Goal: Task Accomplishment & Management: Manage account settings

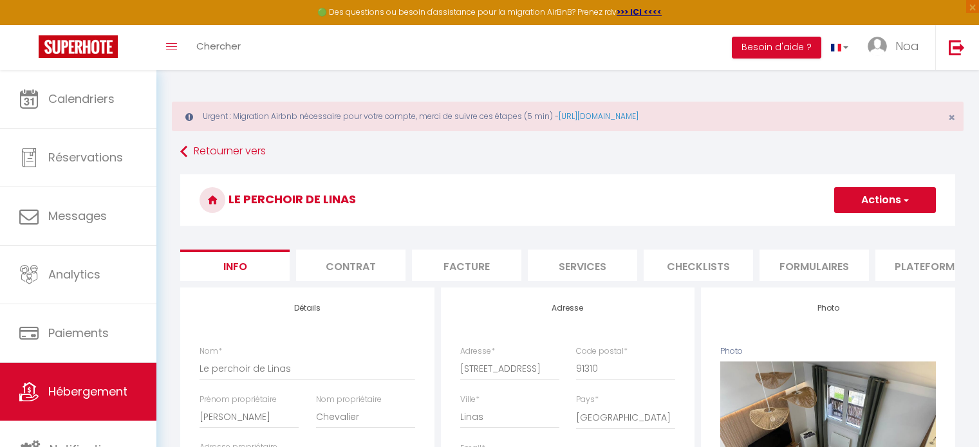
select select "4"
select select "2"
select select "1"
select select "14:00"
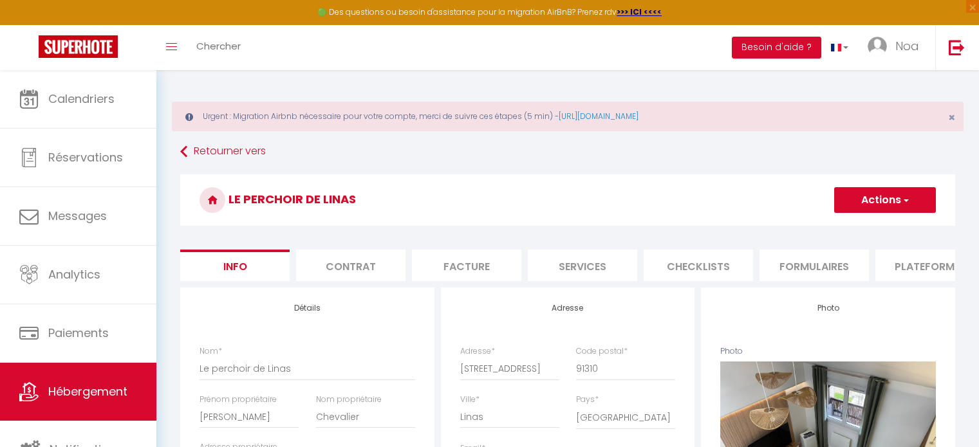
select select
select select "11:00"
select select "30"
select select "120"
select select
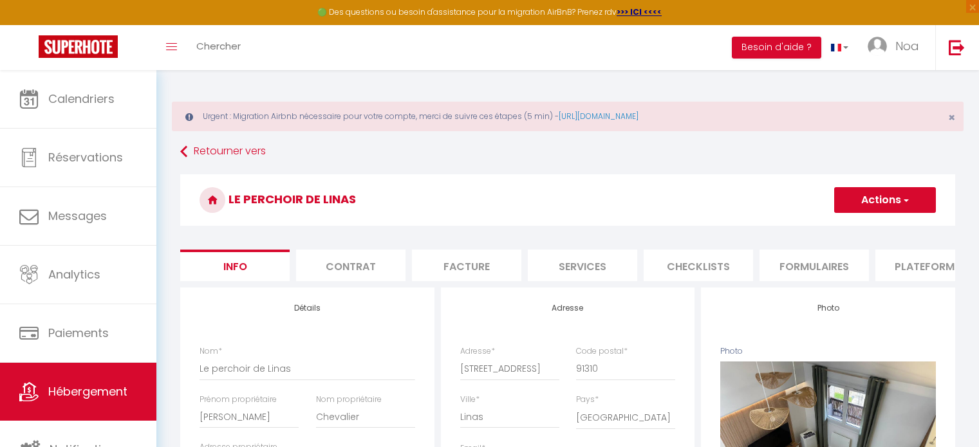
select select "28"
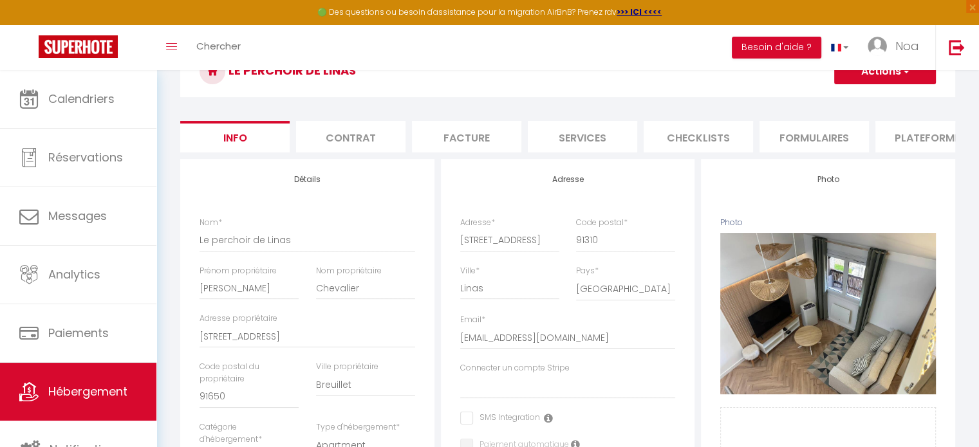
click at [891, 73] on button "Actions" at bounding box center [885, 72] width 102 height 26
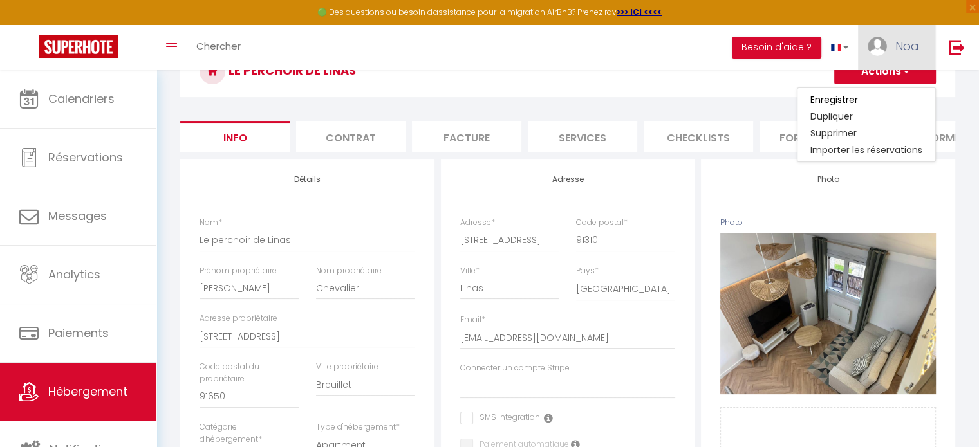
click at [891, 59] on link "Noa" at bounding box center [896, 47] width 77 height 45
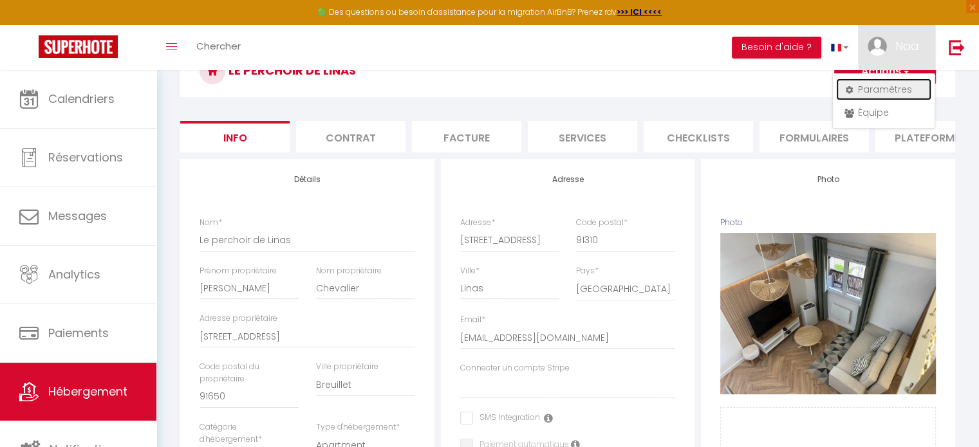
click at [866, 89] on link "Paramètres" at bounding box center [883, 90] width 95 height 22
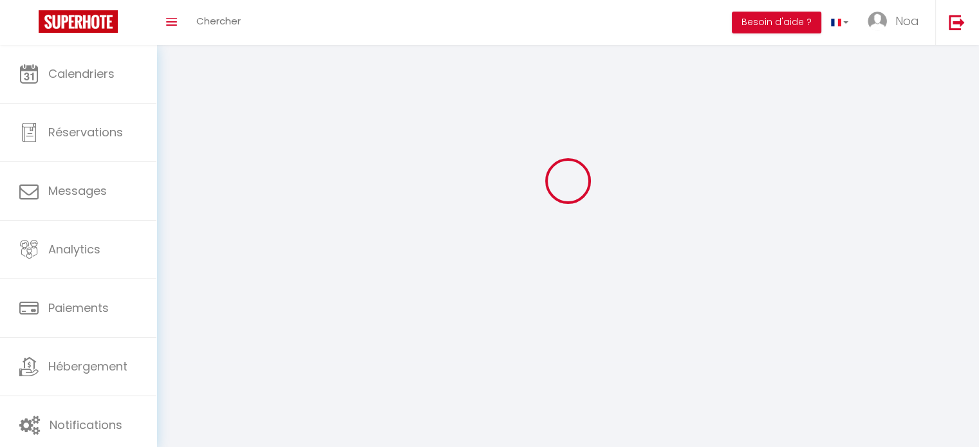
type input "Noa"
type input "[PERSON_NAME]"
type input "0771177959"
type input "[STREET_ADDRESS][PERSON_NAME]"
type input "92110"
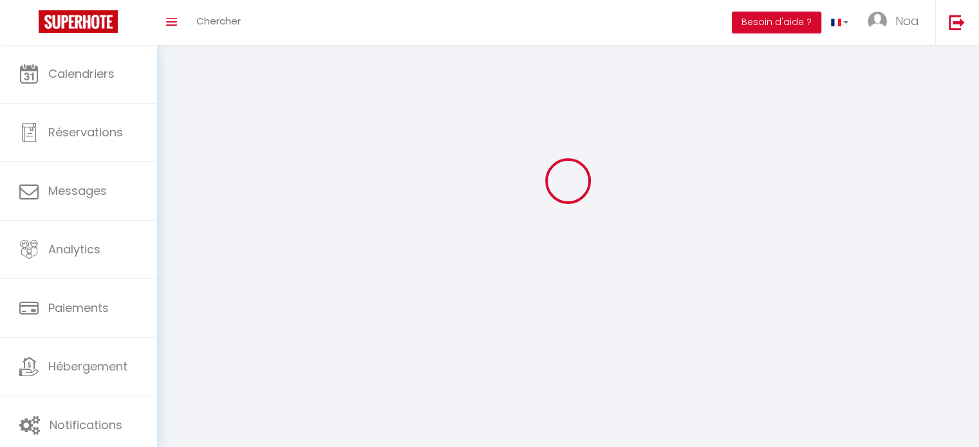
type input "Clichy"
select select "28"
type input "hltQ9e0O9h2fhZOQubxoGQvpS"
type input "9aTHuF99n5Nj6PBxGZT5cYf6Q"
type input "[URL][DOMAIN_NAME]"
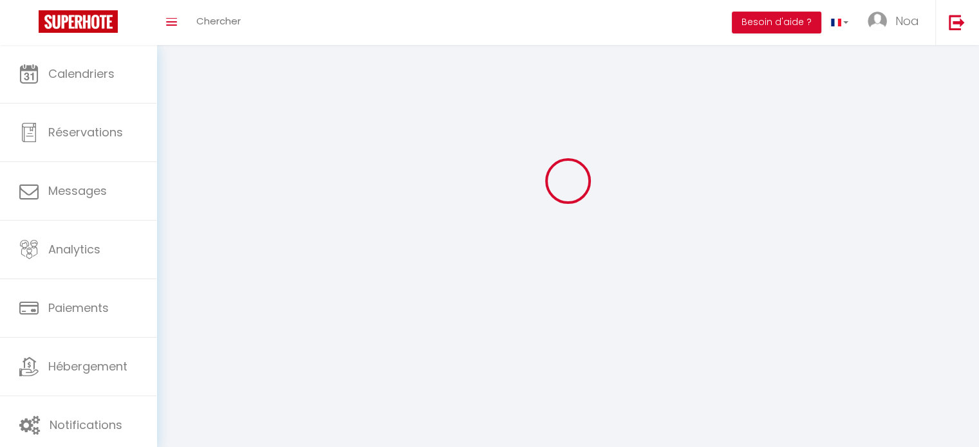
select select "fr"
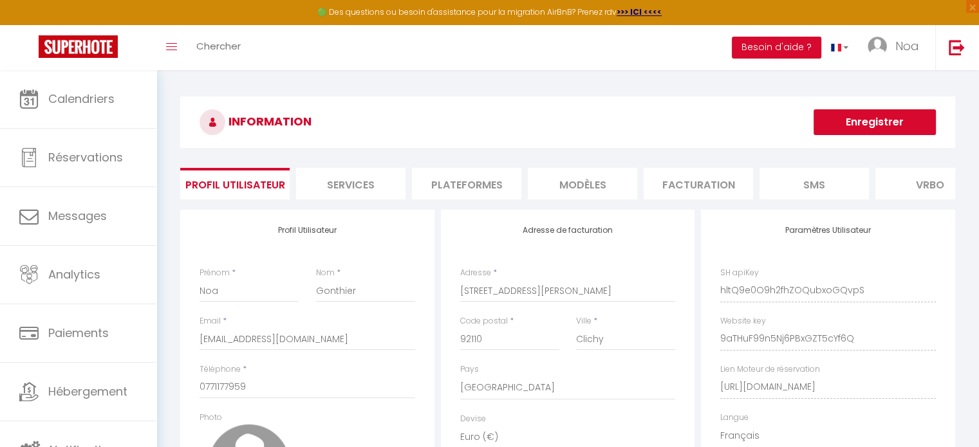
click at [350, 172] on li "Services" at bounding box center [350, 184] width 109 height 32
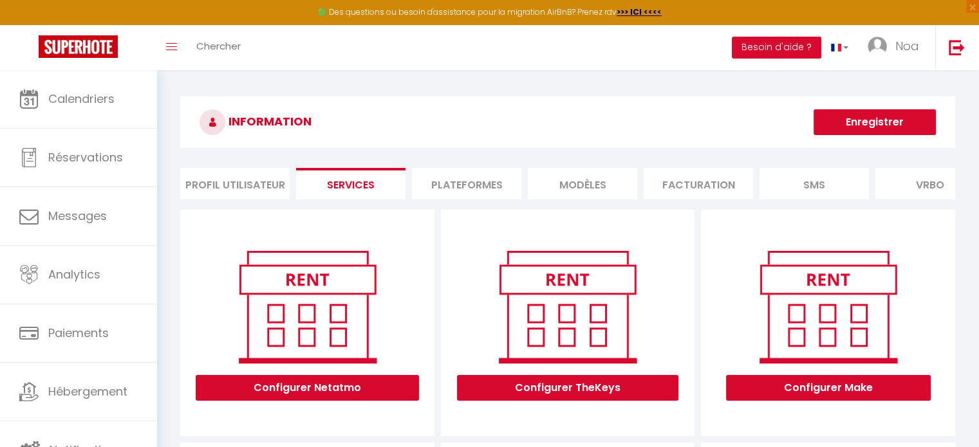
click at [507, 183] on li "Plateformes" at bounding box center [466, 184] width 109 height 32
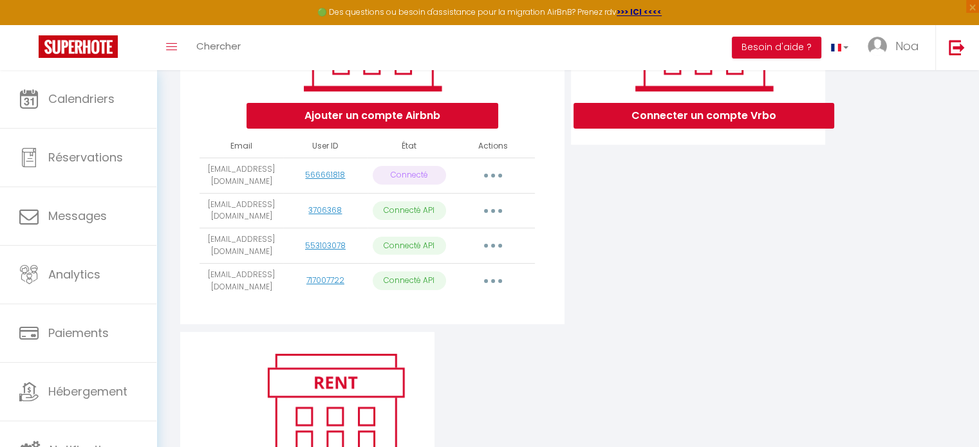
scroll to position [371, 0]
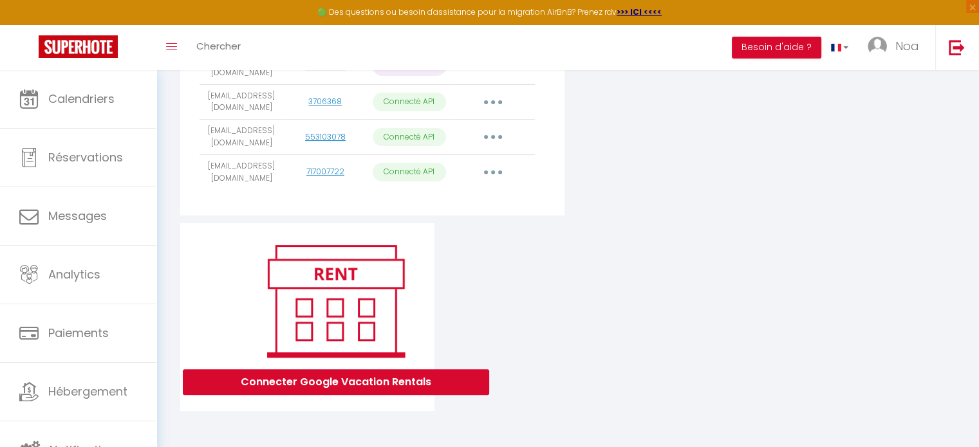
click at [870, 247] on div "Ajouter un compte Airbnb Email User ID État Actions noa@majestic-conciergerie.c…" at bounding box center [567, 129] width 781 height 563
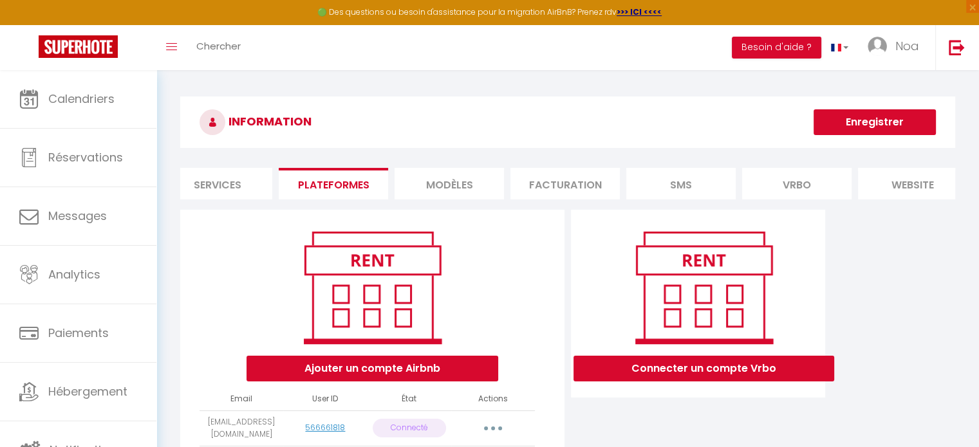
scroll to position [0, 0]
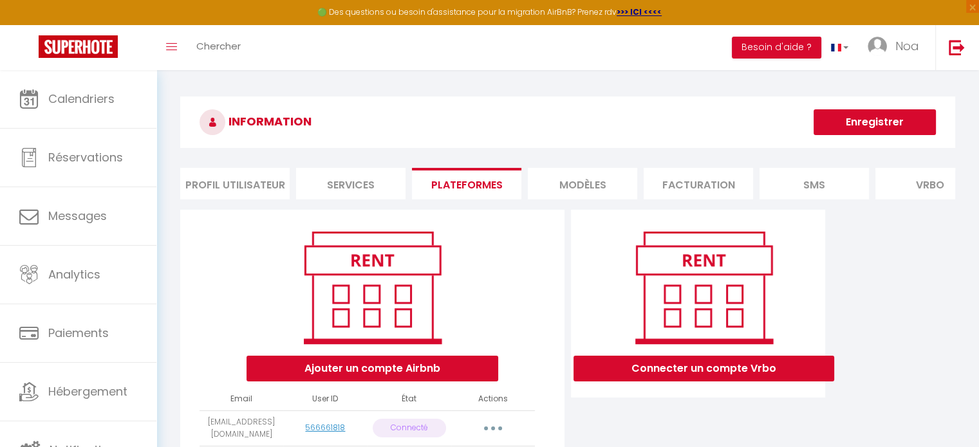
click at [211, 177] on li "Profil Utilisateur" at bounding box center [234, 184] width 109 height 32
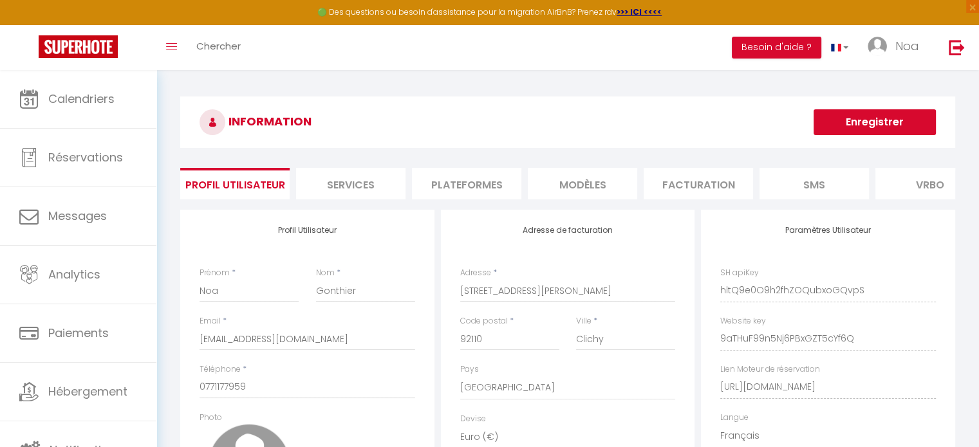
click at [458, 189] on li "Plateformes" at bounding box center [466, 184] width 109 height 32
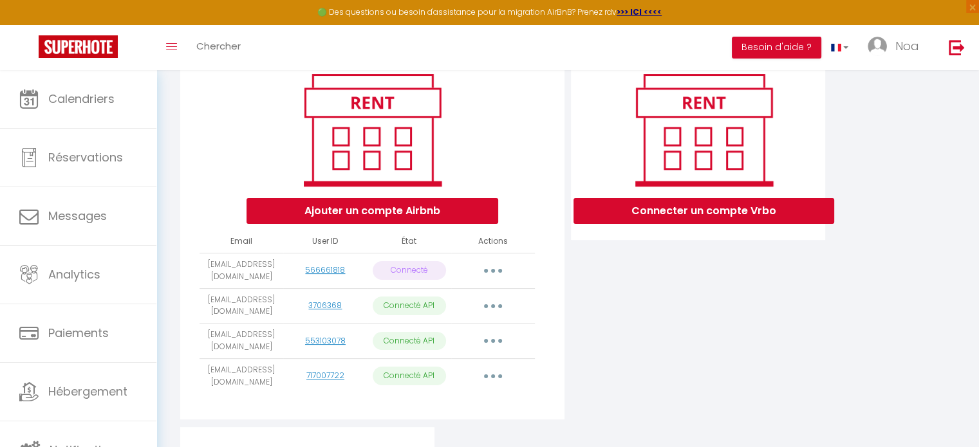
scroll to position [257, 0]
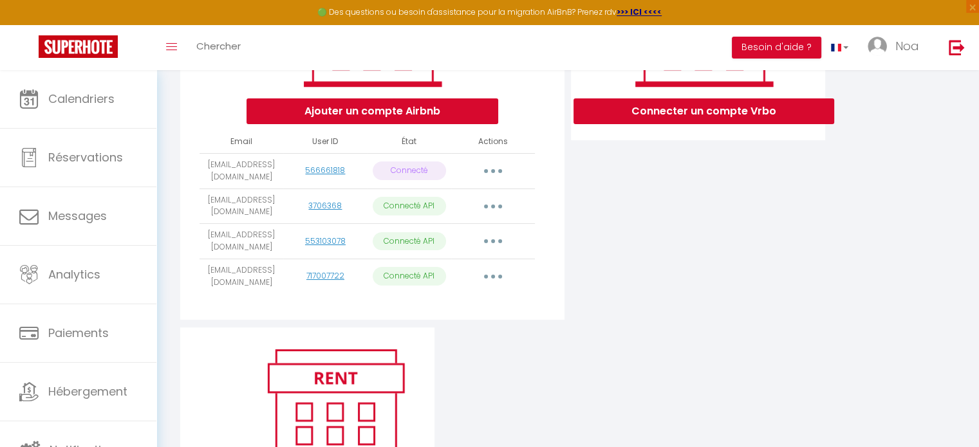
click at [494, 252] on button "button" at bounding box center [493, 241] width 36 height 21
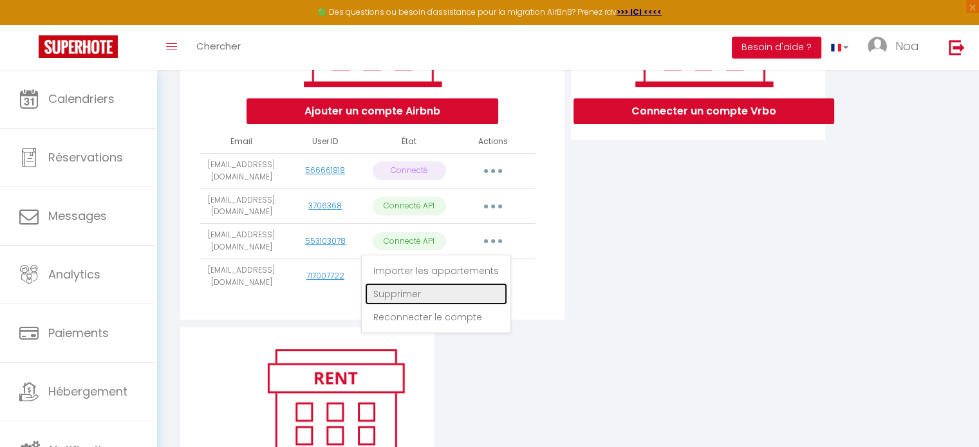
click at [477, 303] on link "Supprimer" at bounding box center [436, 294] width 142 height 22
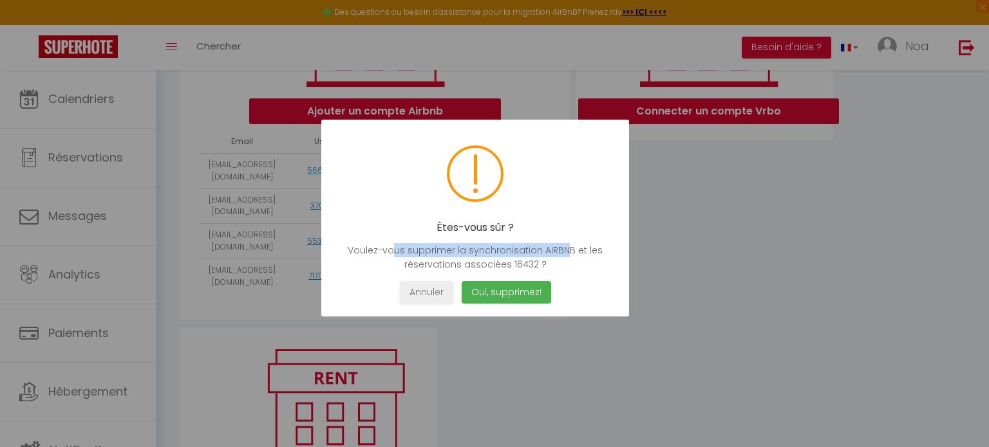
drag, startPoint x: 395, startPoint y: 255, endPoint x: 568, endPoint y: 241, distance: 173.7
click at [568, 241] on div "Êtes-vous sûr ? Voulez-vous supprimer la synchronisation AIRBNB et les réservat…" at bounding box center [475, 218] width 308 height 197
click at [541, 285] on button "Oui, supprimez!" at bounding box center [505, 292] width 89 height 23
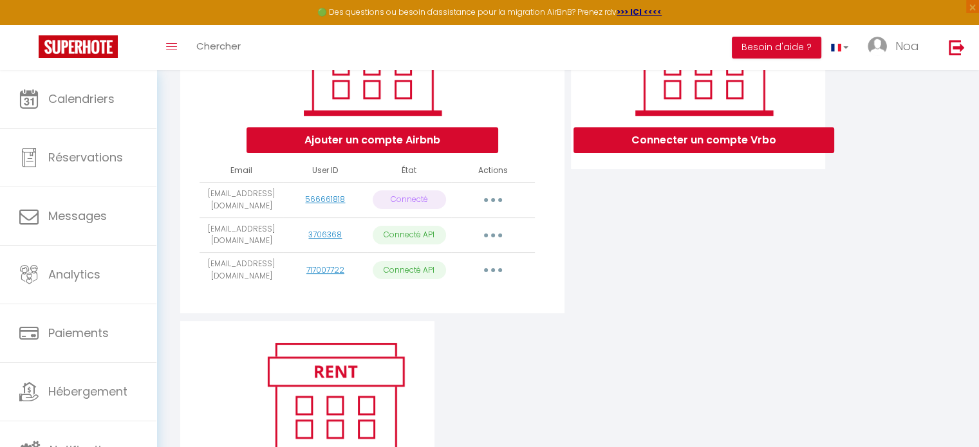
scroll to position [207, 0]
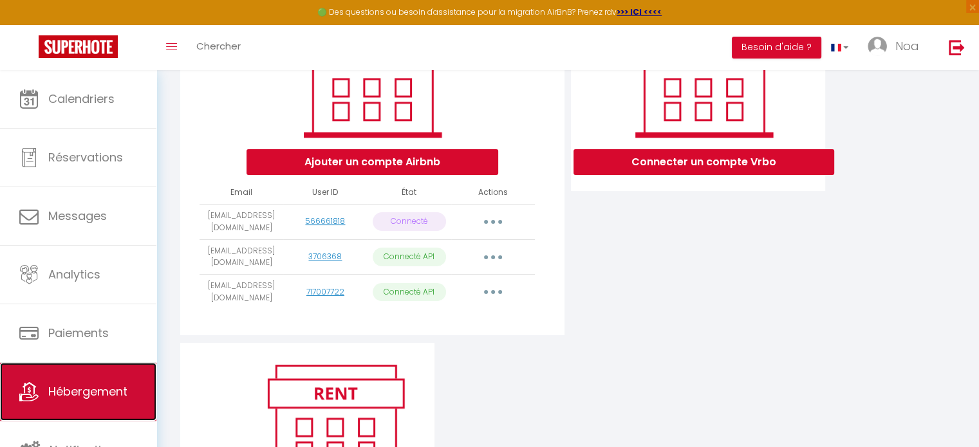
click at [82, 384] on span "Hébergement" at bounding box center [87, 392] width 79 height 16
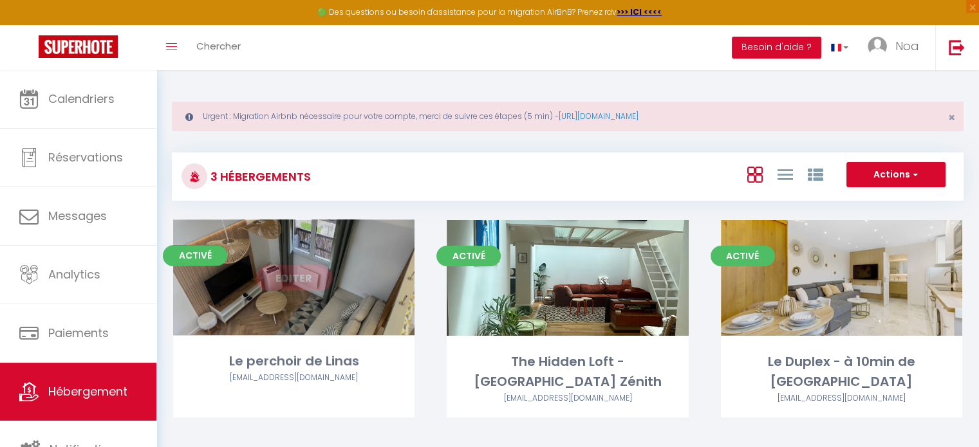
click at [297, 228] on div "Editer" at bounding box center [293, 278] width 241 height 116
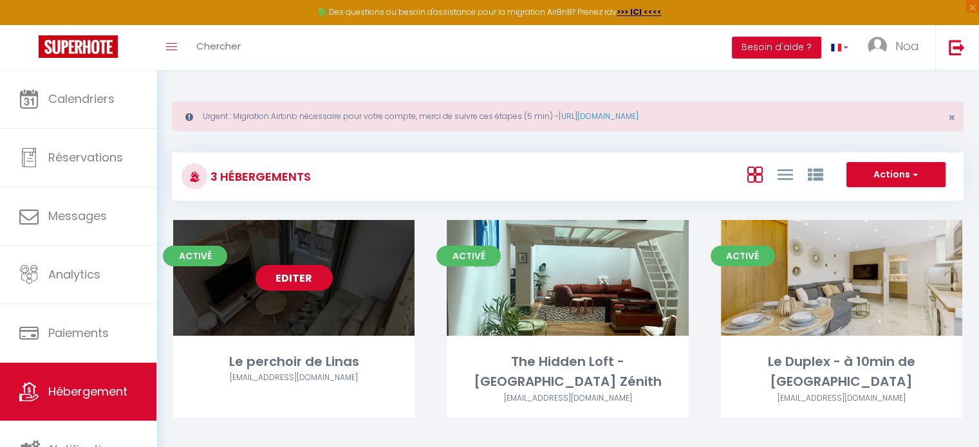
click at [319, 275] on link "Editer" at bounding box center [294, 278] width 77 height 26
select select "3"
select select "2"
select select "1"
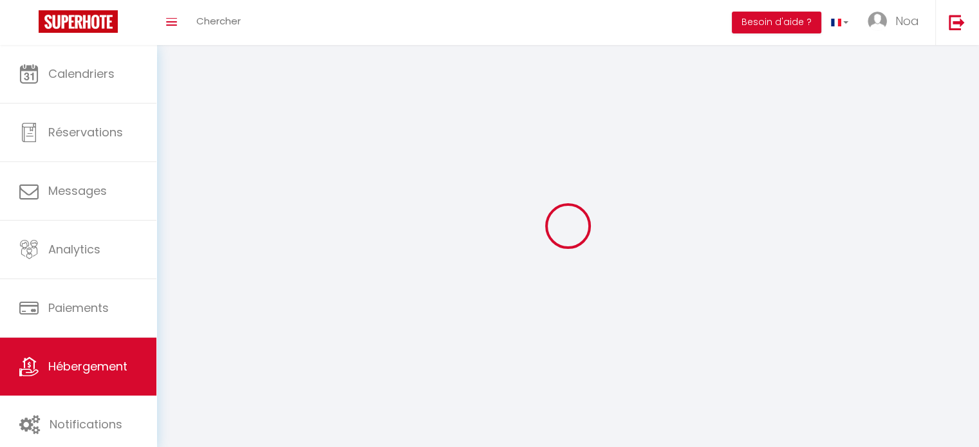
select select
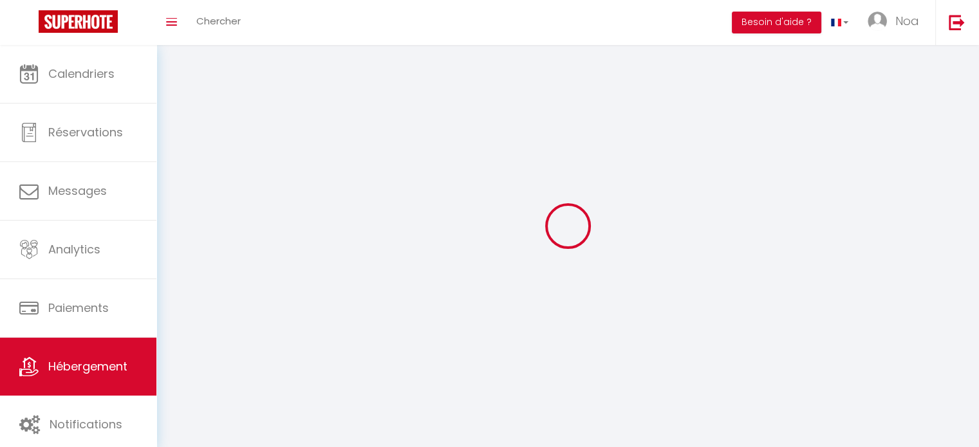
checkbox input "false"
select select
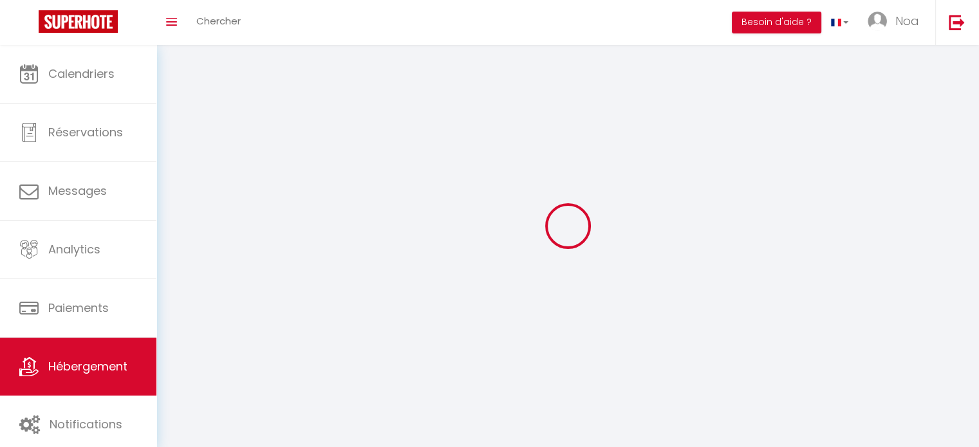
select select
select select "1"
select select
select select "28"
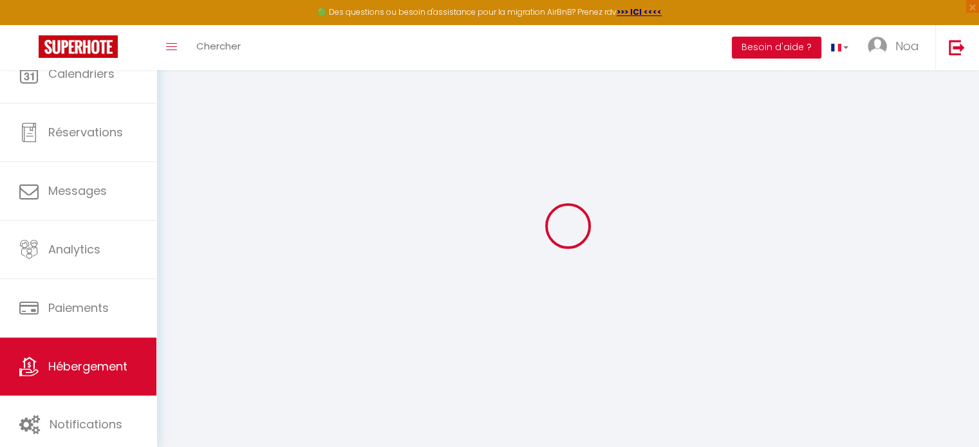
select select
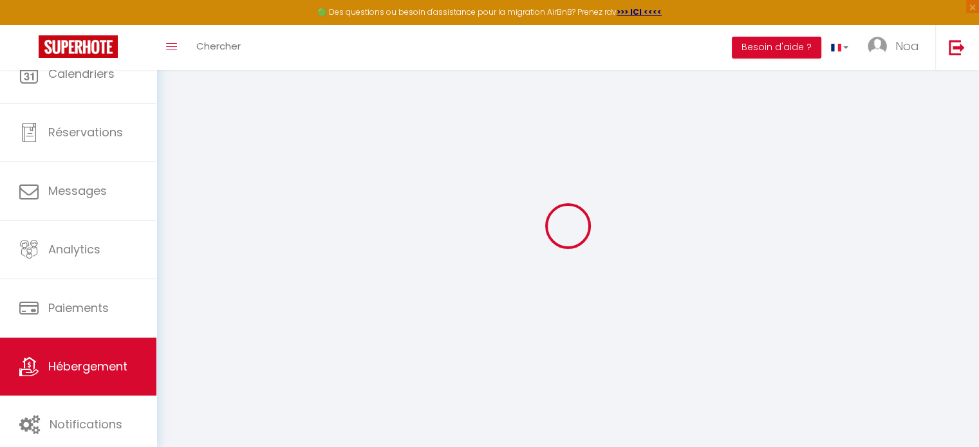
select select
checkbox input "false"
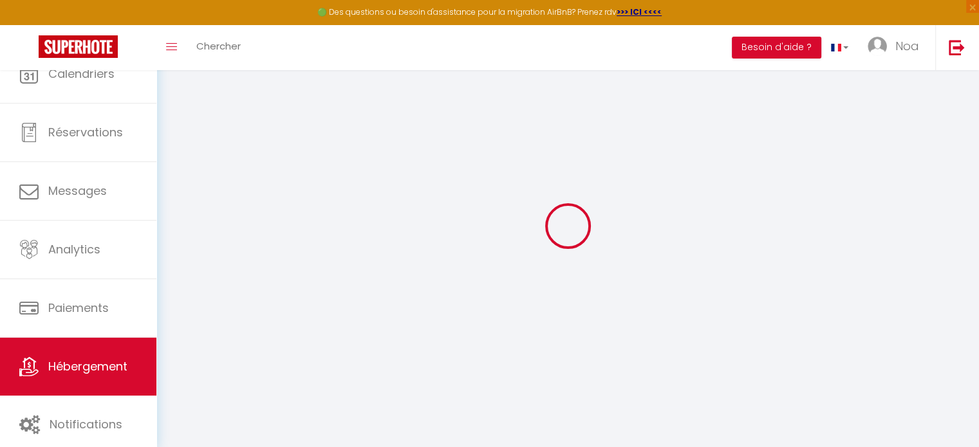
select select
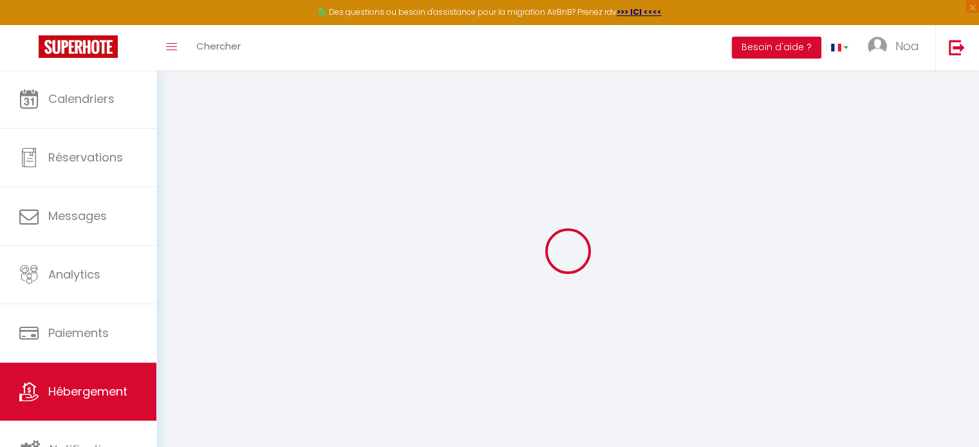
select select
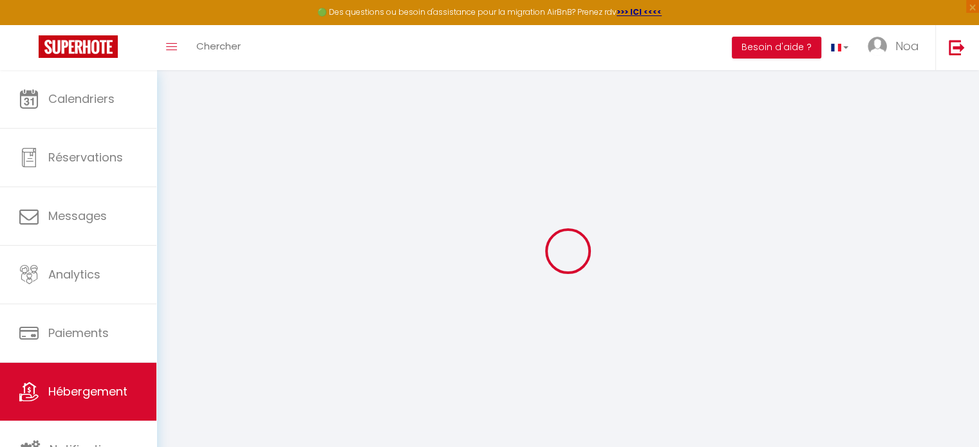
select select
checkbox input "false"
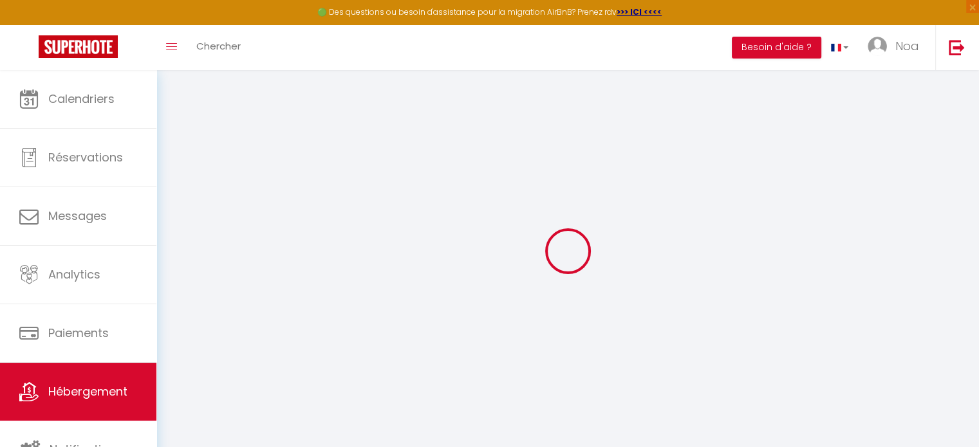
select select
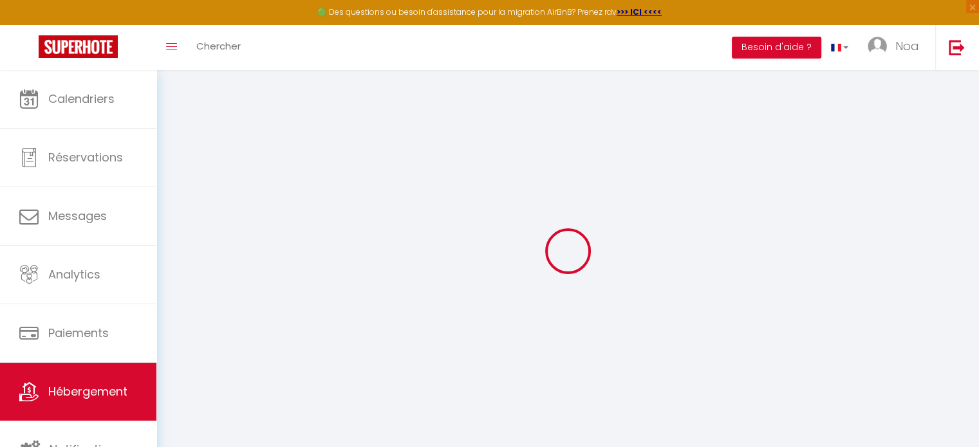
select select
checkbox input "false"
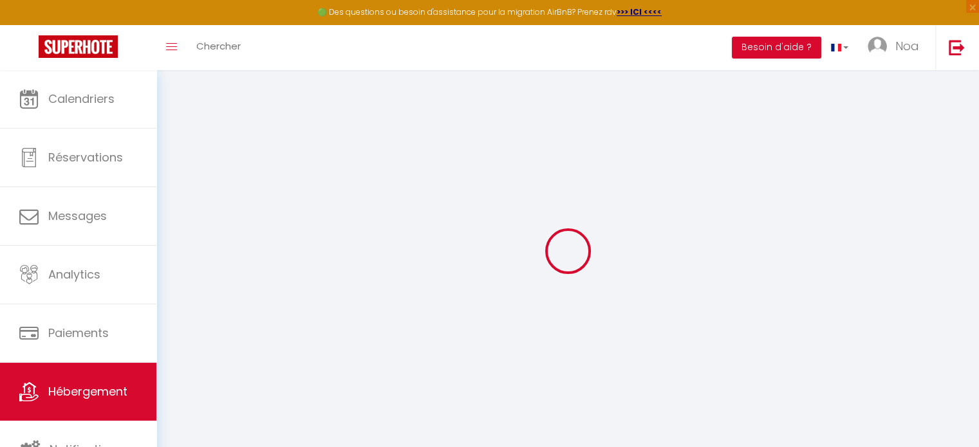
checkbox input "false"
select select
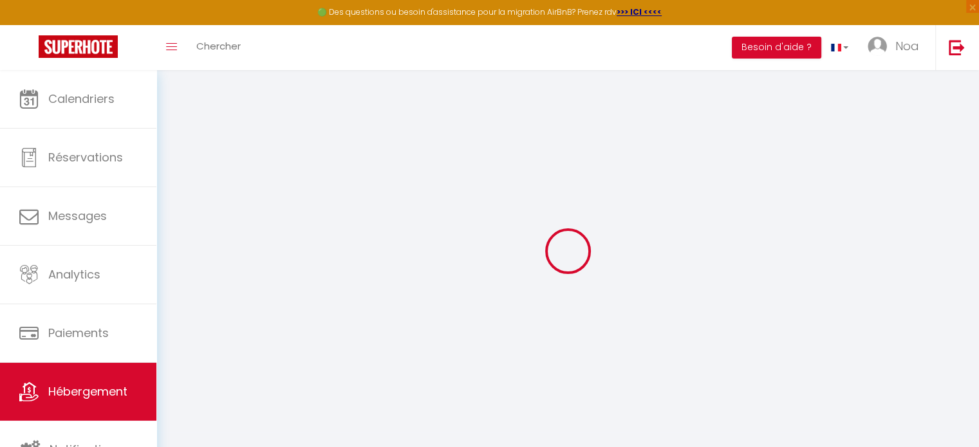
select select
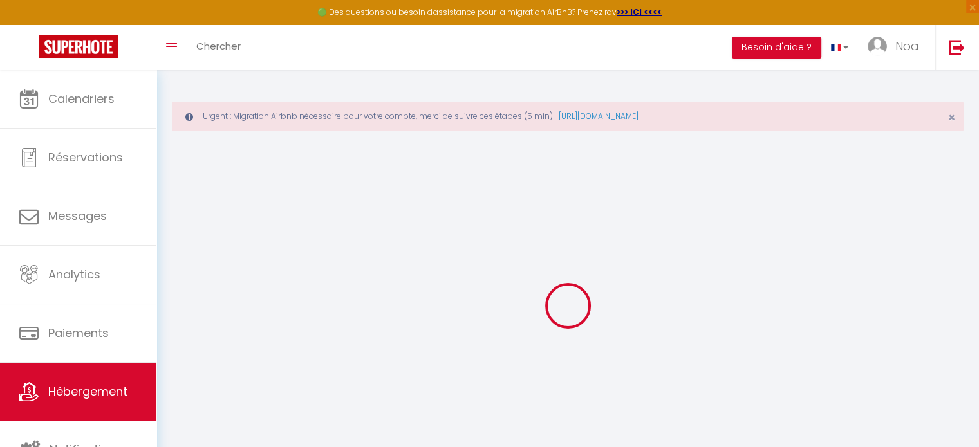
select select "+ 10 %"
select select "+ 35 %"
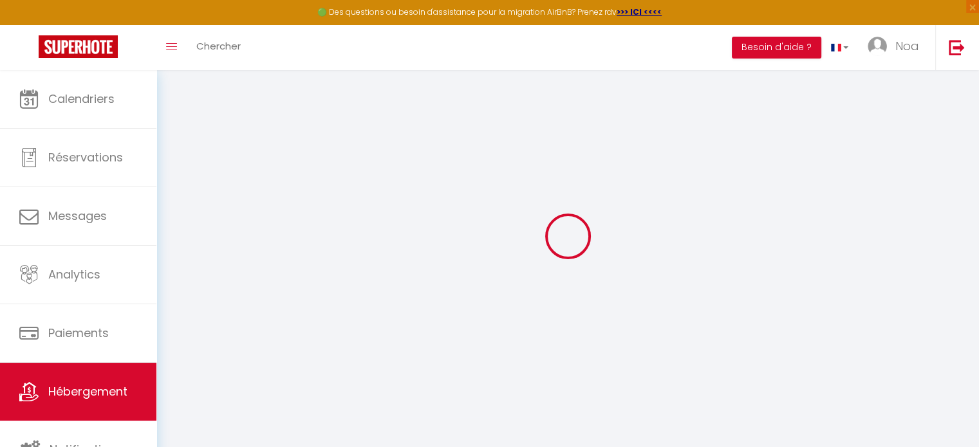
select select
checkbox input "false"
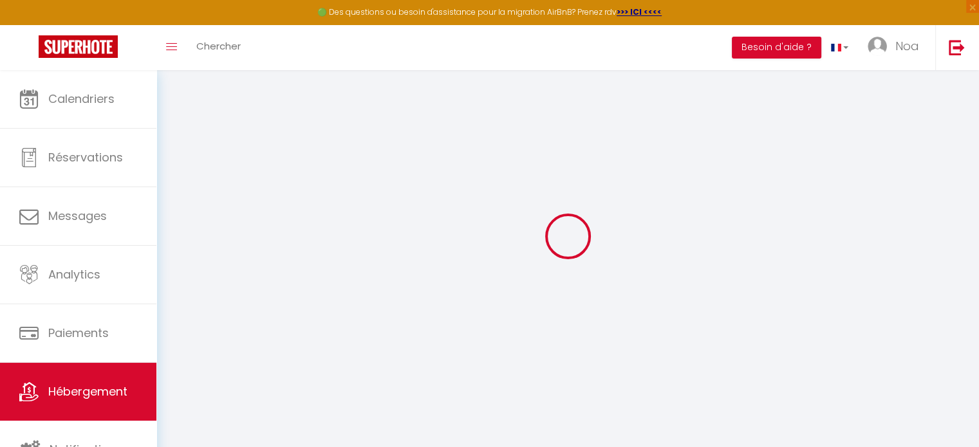
select select "14:00"
select select
select select "11:00"
select select "30"
select select "120"
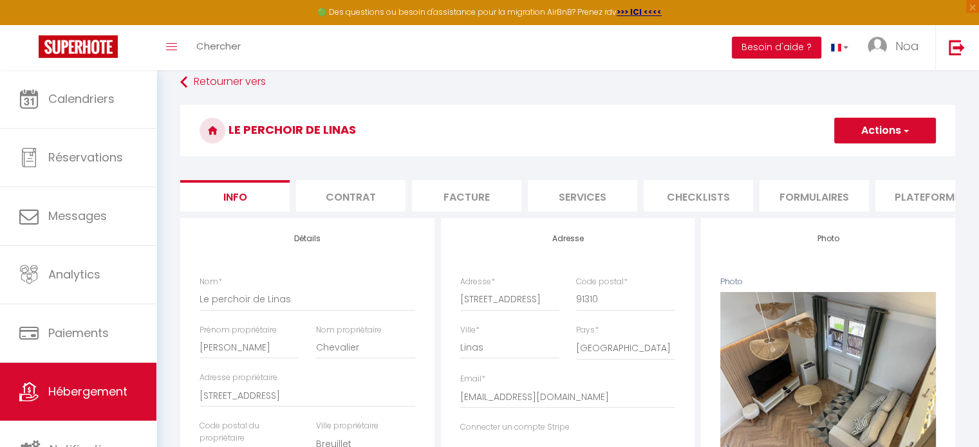
select select
checkbox input "false"
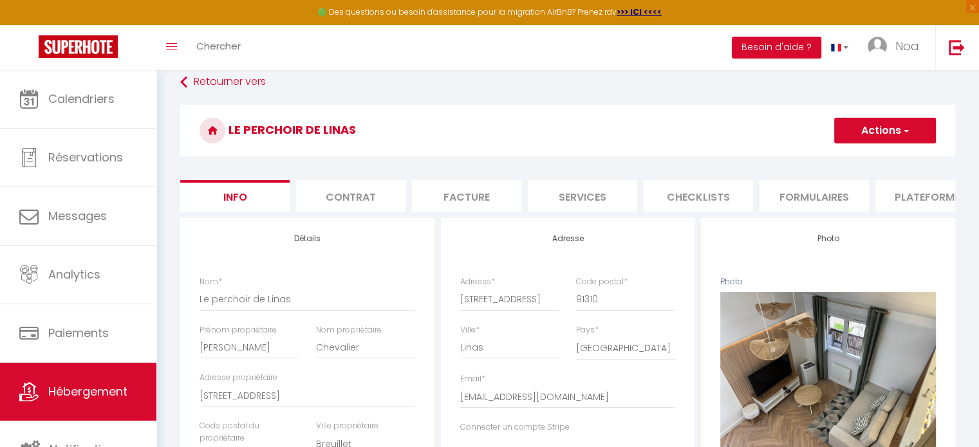
checkbox input "false"
click at [814, 198] on li "Formulaires" at bounding box center [814, 196] width 109 height 32
select select "5145-1452125332526825887"
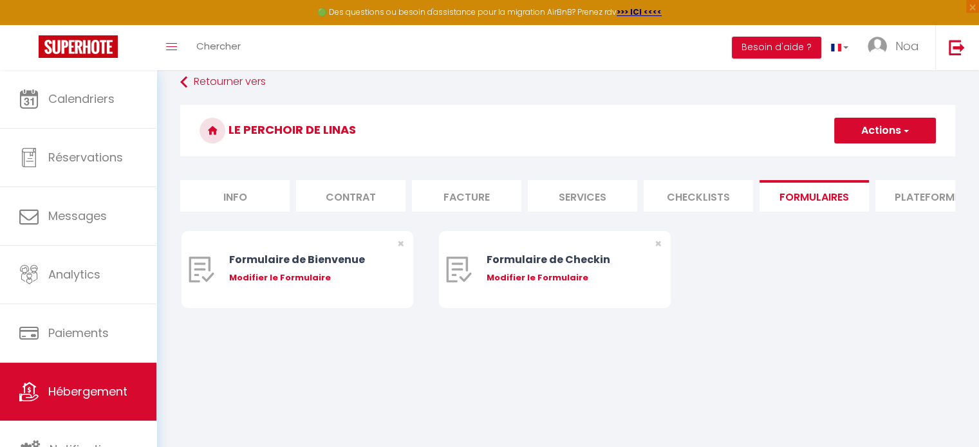
click at [897, 192] on li "Plateformes" at bounding box center [929, 196] width 109 height 32
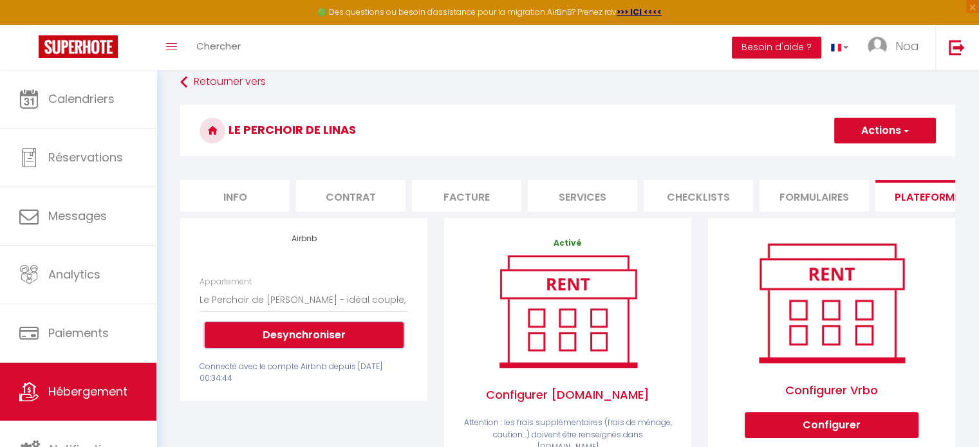
click at [270, 348] on button "Desynchroniser" at bounding box center [304, 335] width 199 height 26
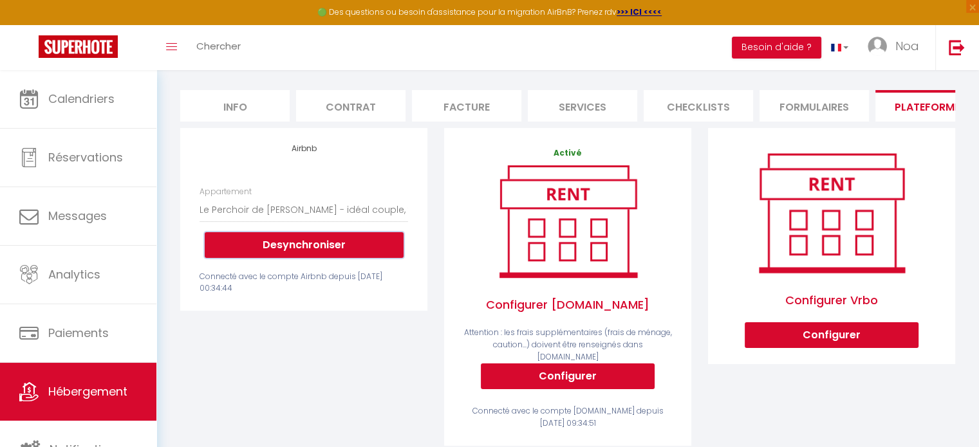
scroll to position [198, 0]
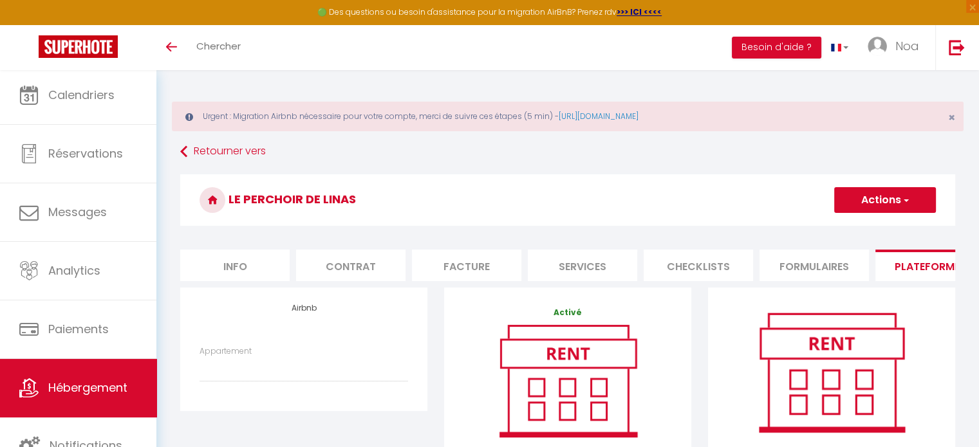
click at [121, 381] on span "Hébergement" at bounding box center [87, 388] width 79 height 16
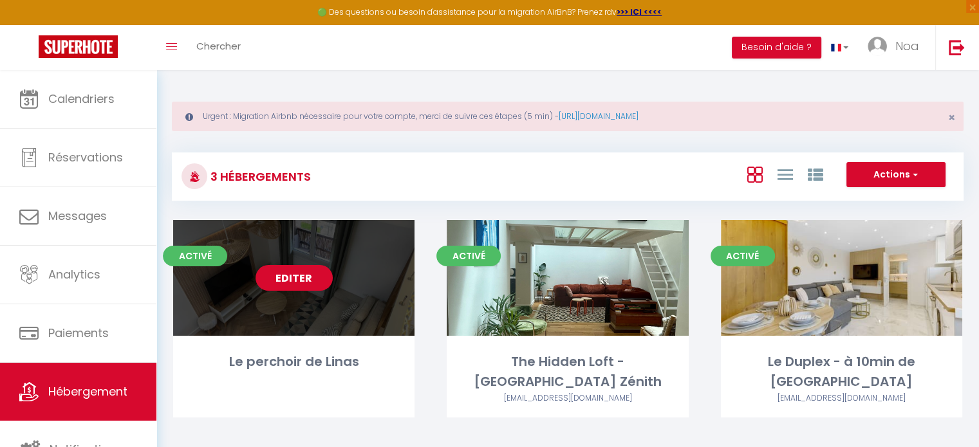
click at [288, 267] on link "Editer" at bounding box center [294, 278] width 77 height 26
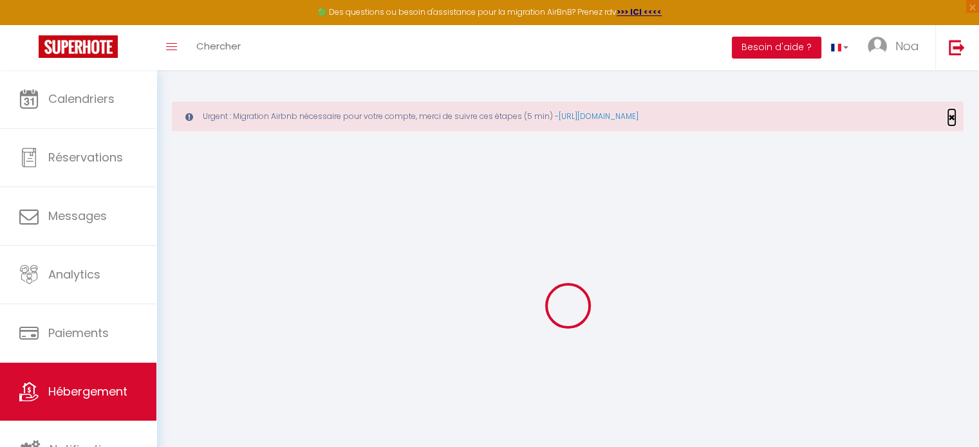
click at [953, 116] on span "×" at bounding box center [951, 117] width 7 height 16
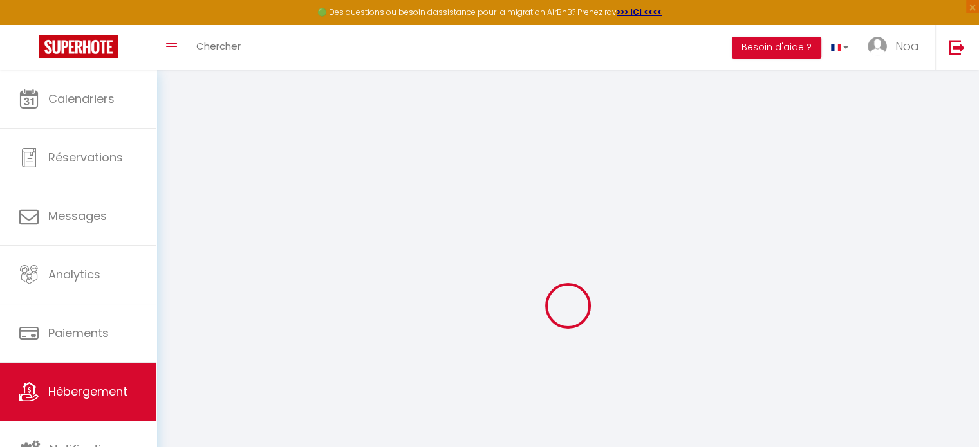
select select
checkbox input "false"
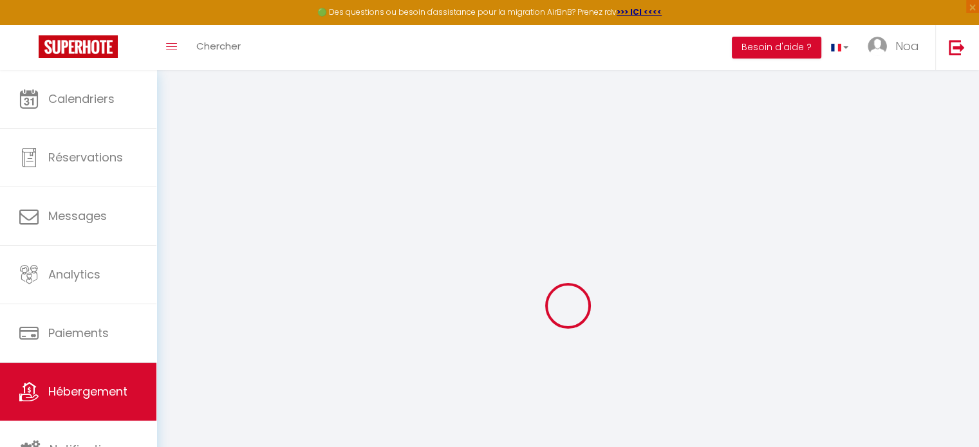
select select
checkbox input "false"
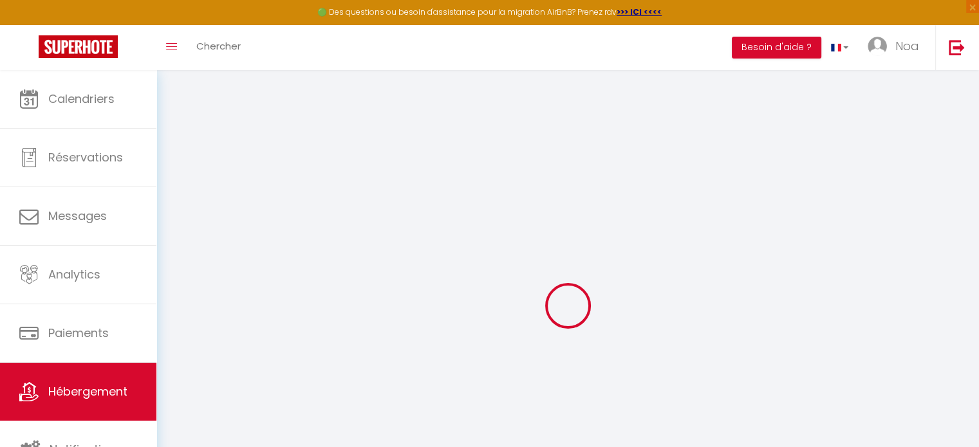
select select "14:00"
select select
select select "11:00"
select select "30"
select select "120"
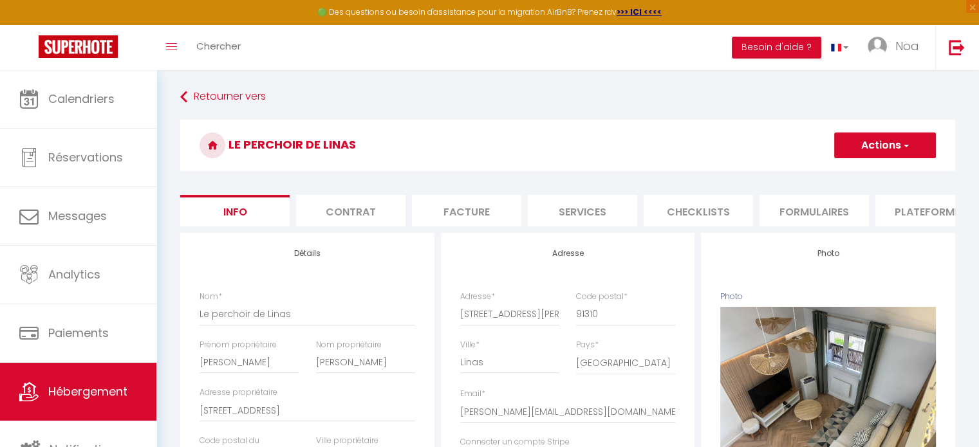
click at [857, 154] on button "Actions" at bounding box center [885, 146] width 102 height 26
select select
checkbox input "false"
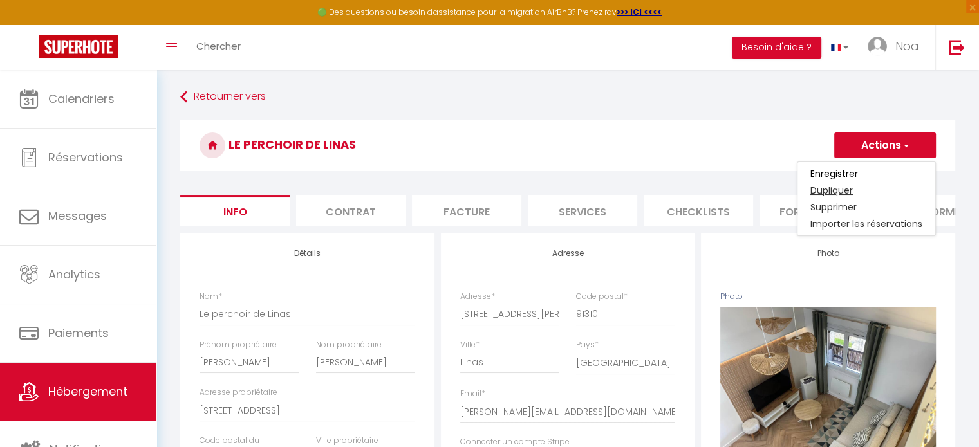
checkbox input "false"
click at [855, 205] on link "Supprimer" at bounding box center [866, 207] width 138 height 17
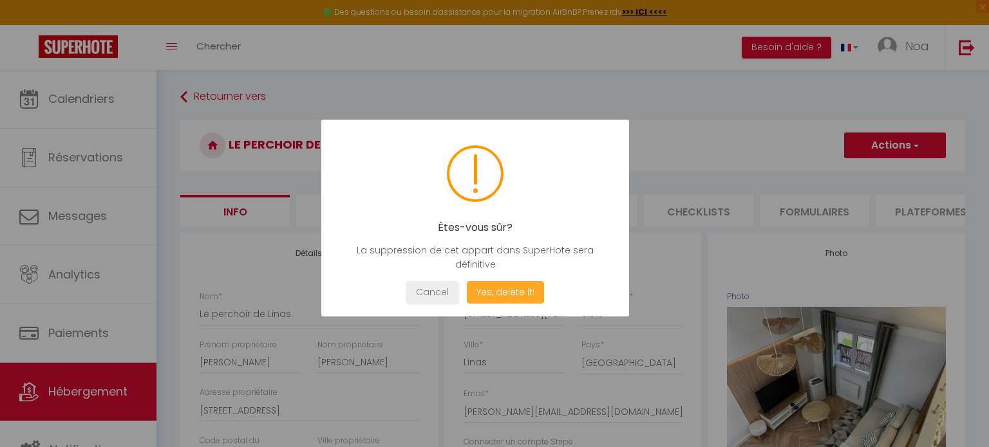
click at [507, 286] on button "Yes, delete it!" at bounding box center [505, 292] width 77 height 23
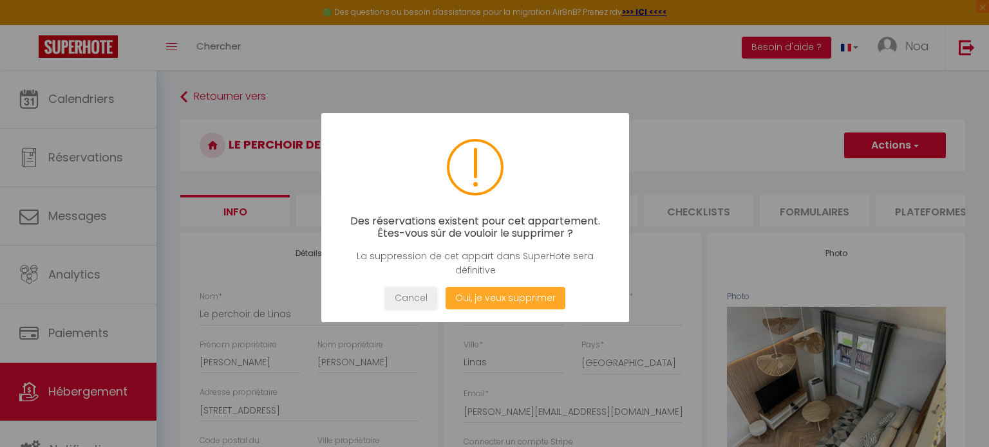
click at [523, 293] on button "Oui, je veux supprimer" at bounding box center [505, 298] width 120 height 23
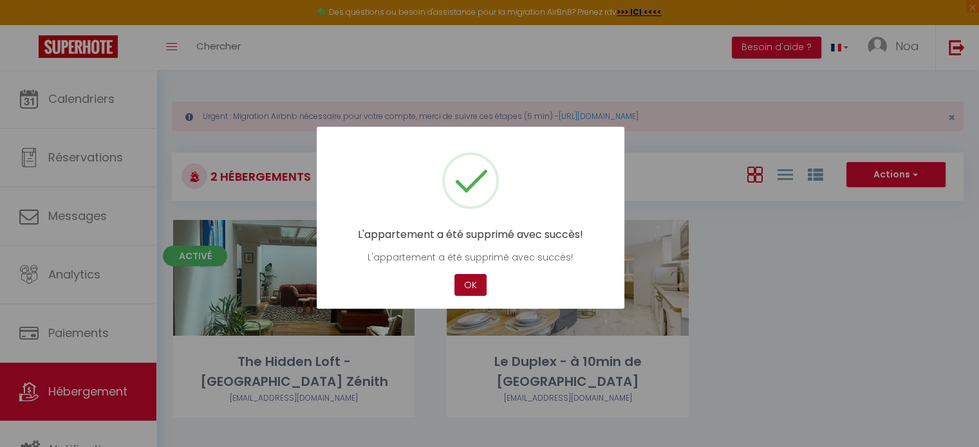
click at [464, 278] on button "OK" at bounding box center [470, 285] width 32 height 23
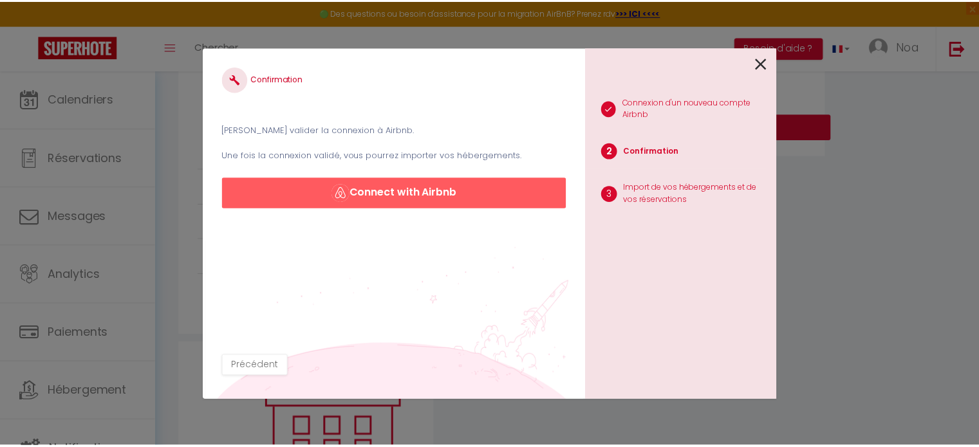
scroll to position [242, 0]
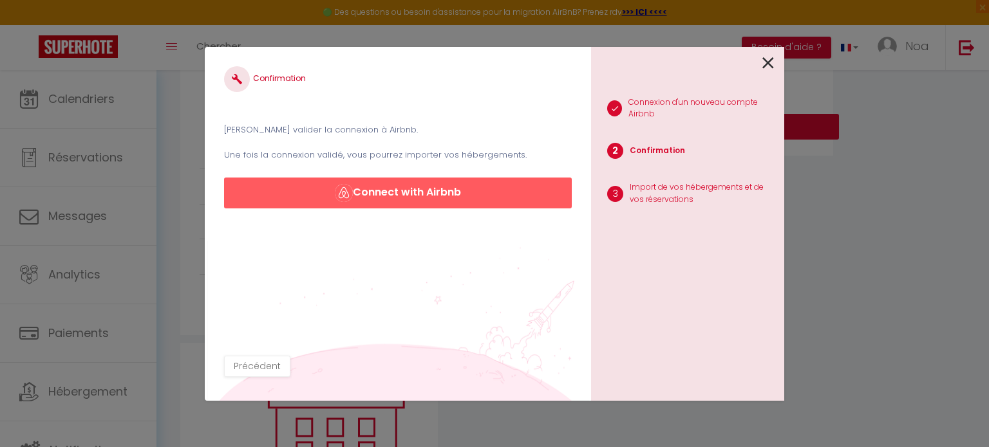
click at [779, 63] on div "1 Connexion d'un nouveau compte Airbnb 2 Confirmation 3 Import de vos hébergeme…" at bounding box center [687, 224] width 193 height 354
click at [761, 66] on div at bounding box center [682, 62] width 183 height 30
click at [765, 64] on icon at bounding box center [768, 62] width 12 height 19
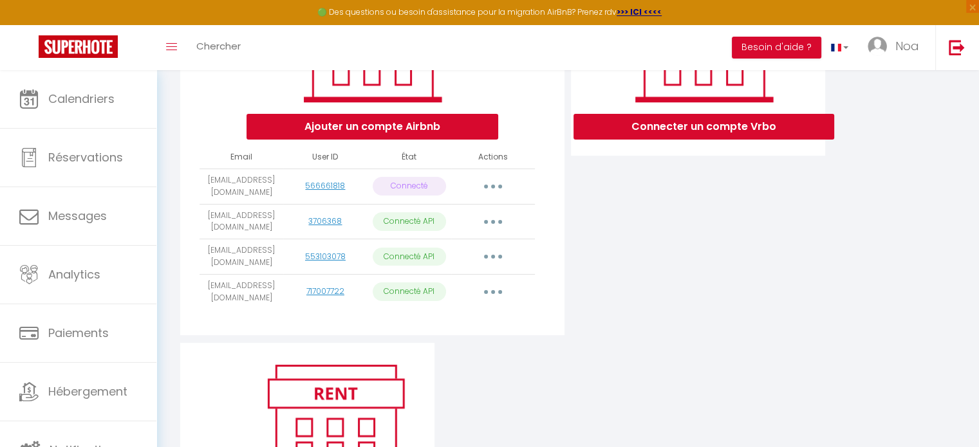
click at [487, 267] on button "button" at bounding box center [493, 257] width 36 height 21
click at [413, 263] on p "Connecté API" at bounding box center [409, 257] width 73 height 19
click at [396, 191] on p "Connecté" at bounding box center [409, 186] width 73 height 19
click at [398, 260] on p "Connecté API" at bounding box center [409, 257] width 73 height 19
click at [489, 266] on button "button" at bounding box center [493, 257] width 36 height 21
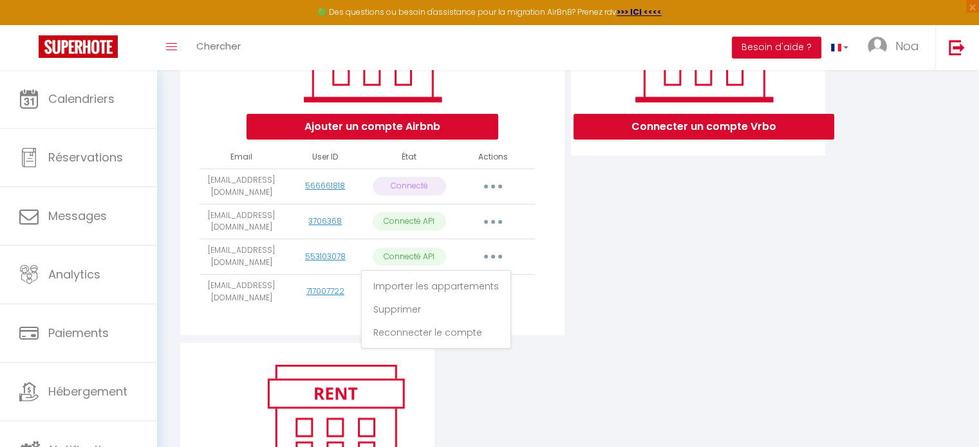
drag, startPoint x: 280, startPoint y: 275, endPoint x: 283, endPoint y: 270, distance: 6.6
drag, startPoint x: 283, startPoint y: 270, endPoint x: 261, endPoint y: 277, distance: 23.2
click at [256, 275] on td "[EMAIL_ADDRESS][DOMAIN_NAME]" at bounding box center [242, 256] width 84 height 35
click at [516, 267] on div "Importer les appartements Supprimer Reconnecter le compte" at bounding box center [492, 257] width 73 height 21
click at [489, 267] on button "button" at bounding box center [493, 257] width 36 height 21
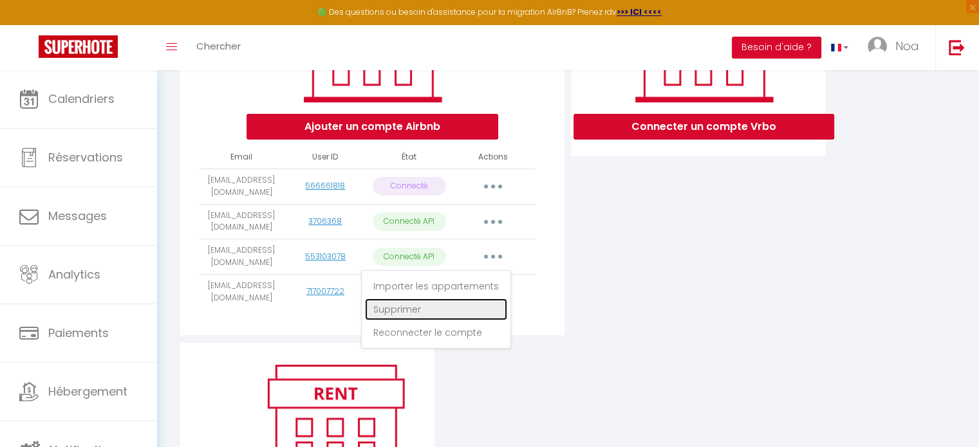
click at [478, 317] on link "Supprimer" at bounding box center [436, 310] width 142 height 22
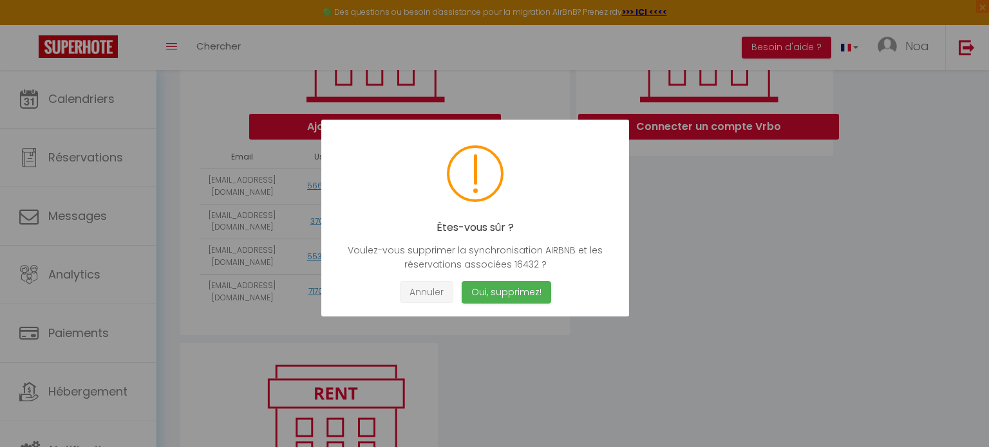
click at [420, 299] on button "Annuler" at bounding box center [426, 292] width 53 height 23
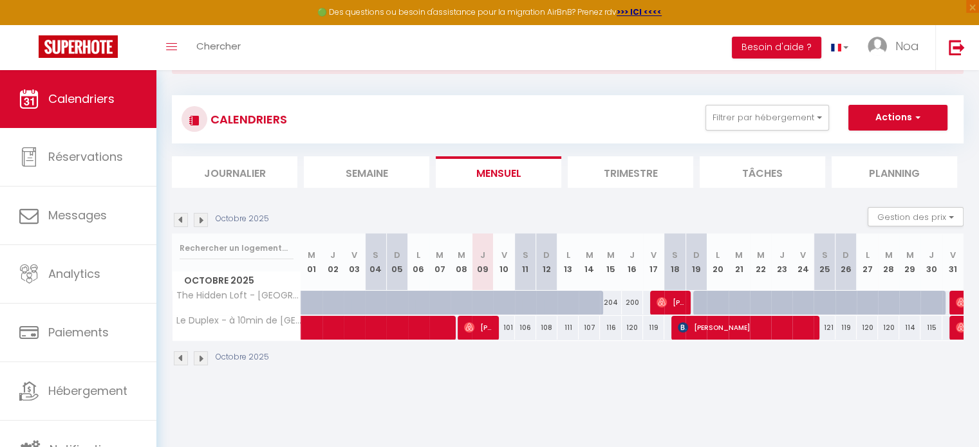
scroll to position [70, 0]
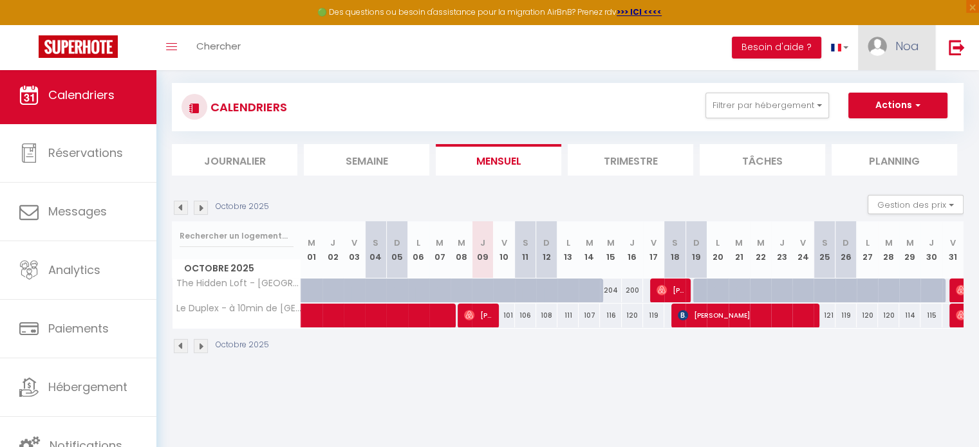
click at [885, 38] on link "Noa" at bounding box center [896, 47] width 77 height 45
click at [877, 94] on link "Paramètres" at bounding box center [883, 90] width 95 height 22
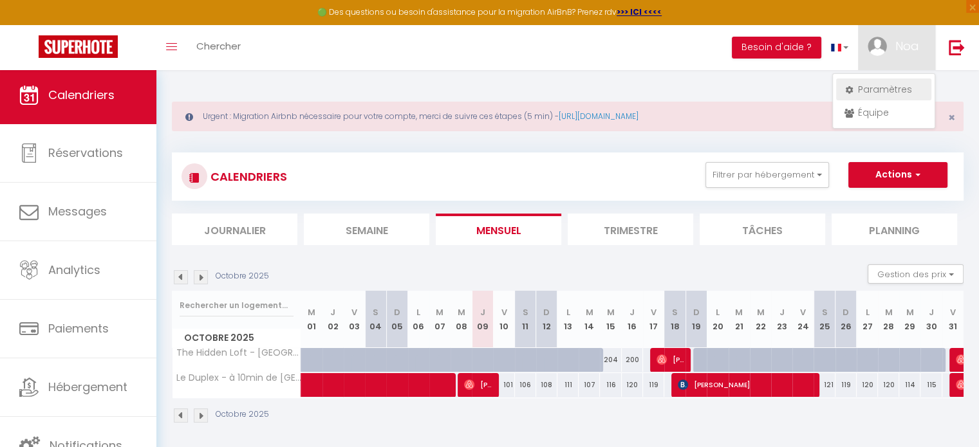
select select "28"
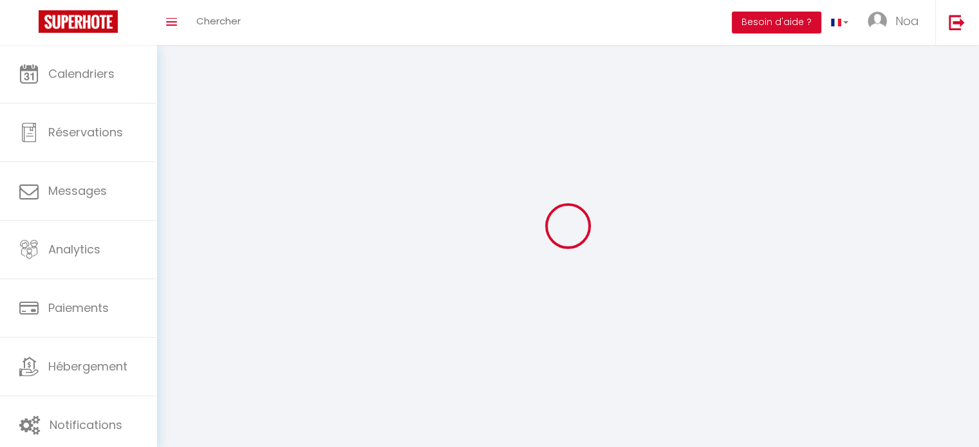
type input "hltQ9e0O9h2fhZOQubxoGQvpS"
type input "9aTHuF99n5Nj6PBxGZT5cYf6Q"
type input "[URL][DOMAIN_NAME]"
select select "fr"
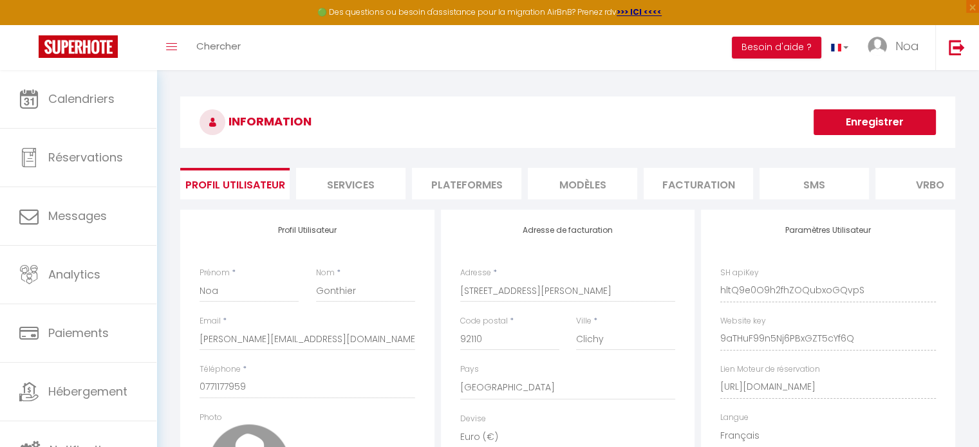
click at [481, 177] on li "Plateformes" at bounding box center [466, 184] width 109 height 32
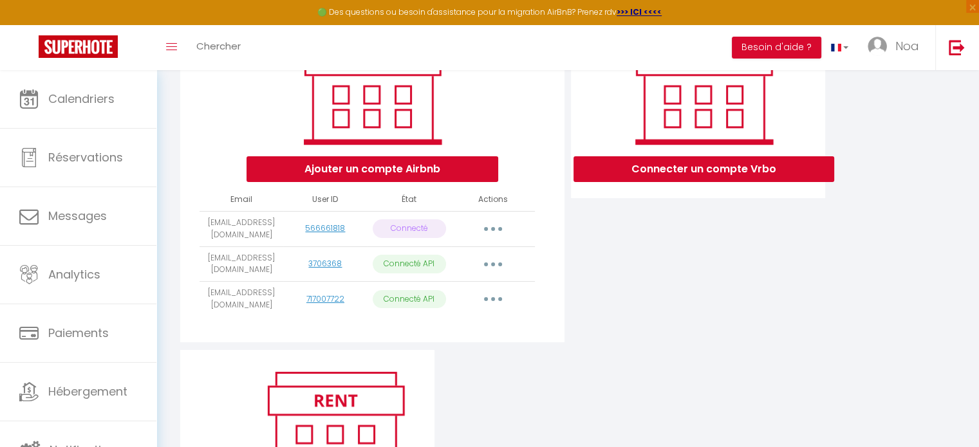
scroll to position [257, 0]
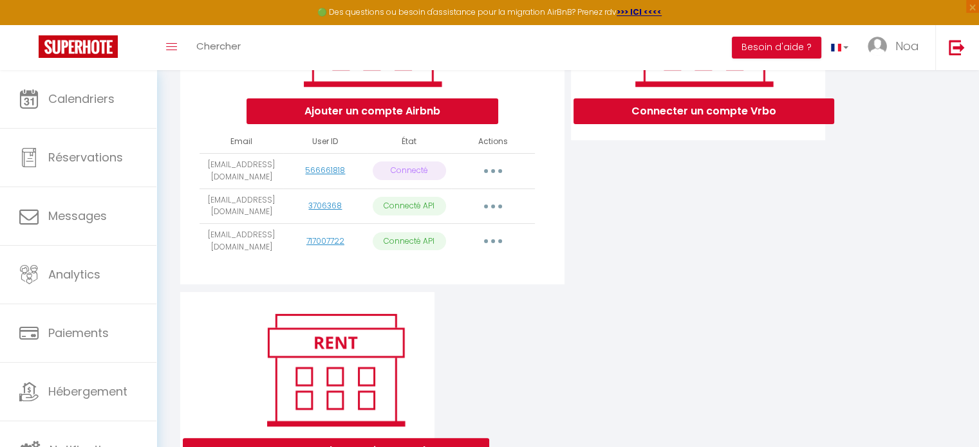
click at [492, 173] on icon "button" at bounding box center [493, 171] width 4 height 4
click at [659, 287] on div "Connecter un compte Vrbo" at bounding box center [698, 122] width 261 height 340
click at [427, 177] on p "Connecté" at bounding box center [409, 171] width 73 height 19
click at [489, 181] on button "button" at bounding box center [493, 171] width 36 height 21
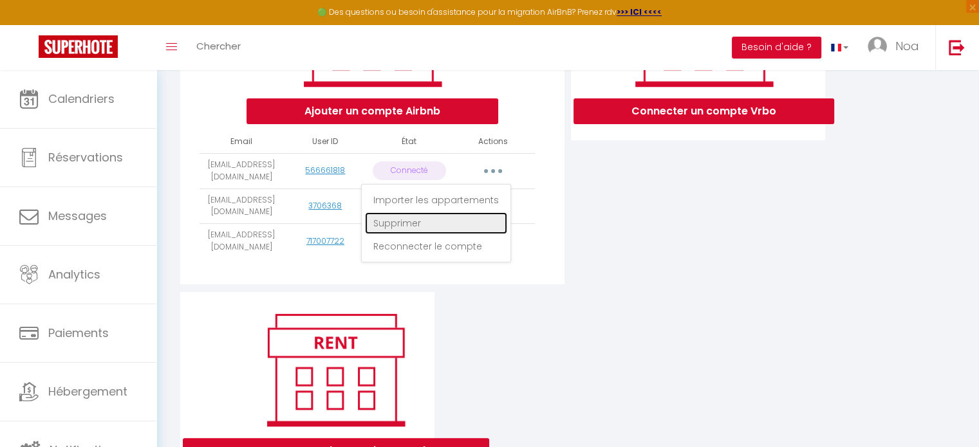
click at [497, 231] on link "Supprimer" at bounding box center [436, 223] width 142 height 22
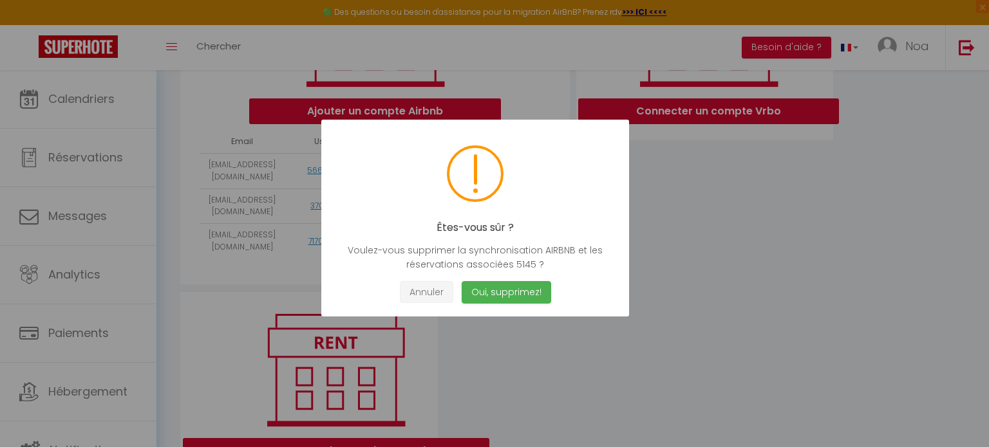
click at [416, 293] on button "Annuler" at bounding box center [426, 292] width 53 height 23
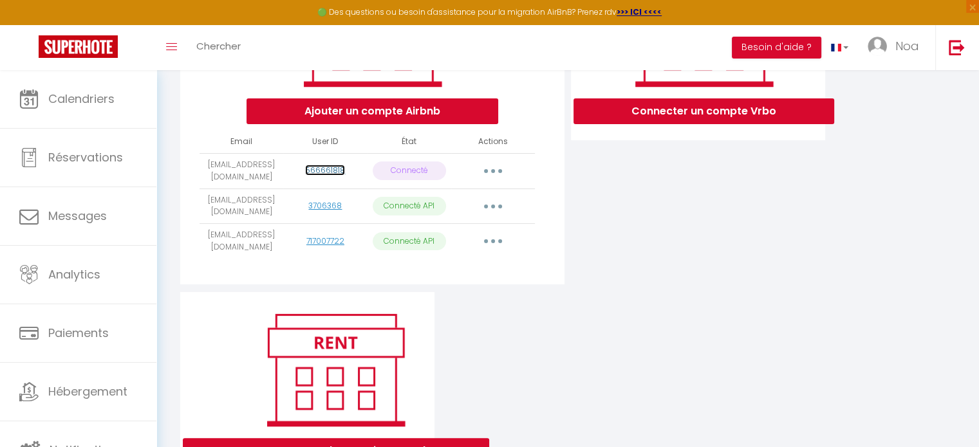
click at [335, 176] on link "566661818" at bounding box center [325, 170] width 40 height 11
click at [484, 182] on button "button" at bounding box center [493, 171] width 36 height 21
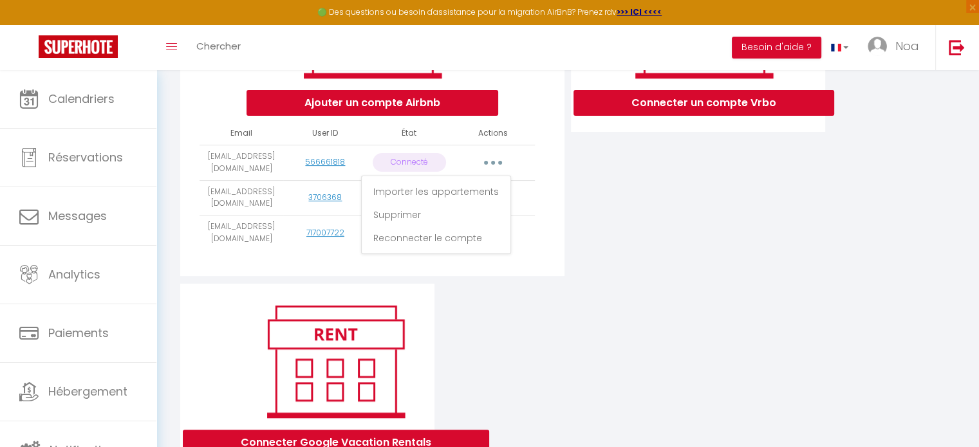
click at [625, 165] on div "Connecter un compte Vrbo" at bounding box center [698, 114] width 261 height 340
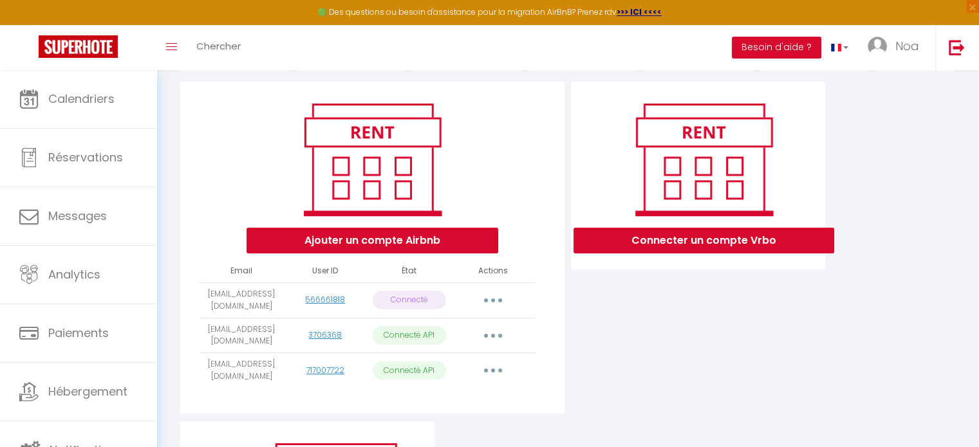
scroll to position [78, 0]
